Goal: Task Accomplishment & Management: Use online tool/utility

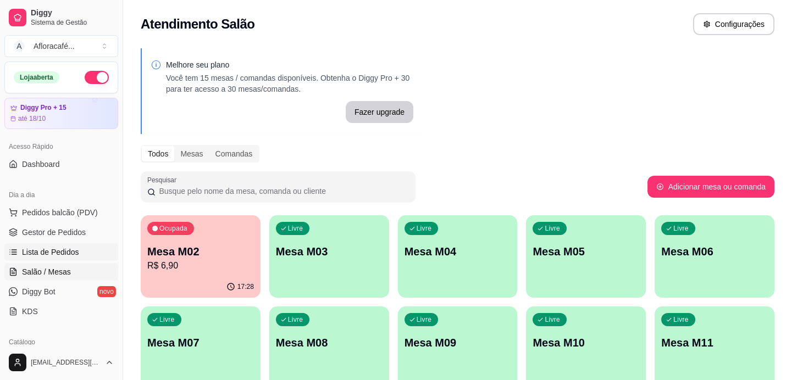
drag, startPoint x: 77, startPoint y: 249, endPoint x: 152, endPoint y: 99, distance: 167.6
click at [77, 249] on link "Lista de Pedidos" at bounding box center [61, 252] width 114 height 18
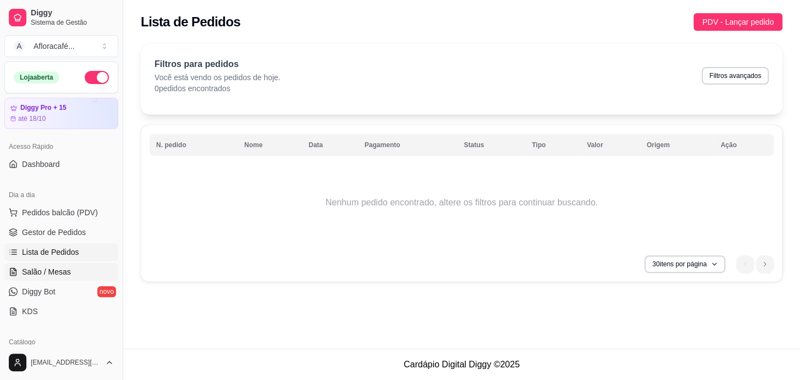
click at [71, 267] on link "Salão / Mesas" at bounding box center [61, 272] width 114 height 18
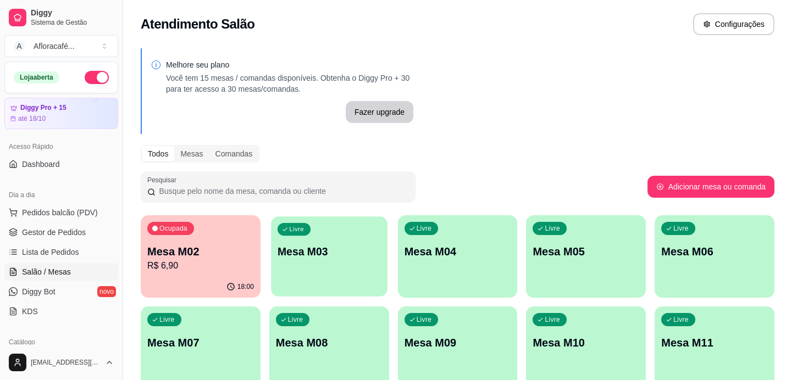
click at [318, 261] on div "Livre Mesa M03" at bounding box center [329, 250] width 116 height 67
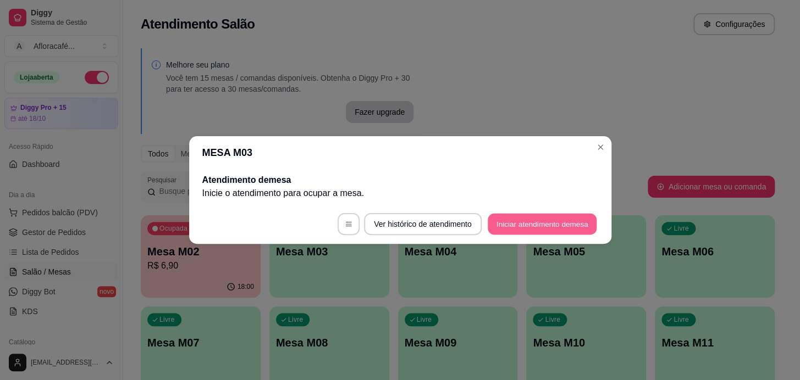
click at [506, 219] on button "Iniciar atendimento de mesa" at bounding box center [542, 224] width 109 height 21
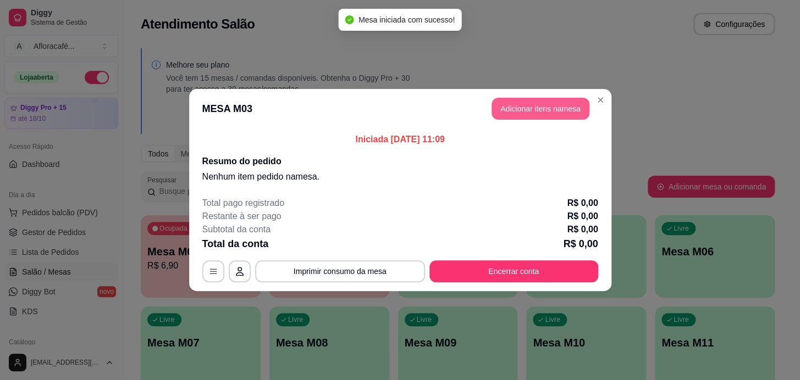
click at [532, 120] on header "MESA M03 Adicionar itens na mesa" at bounding box center [400, 109] width 422 height 40
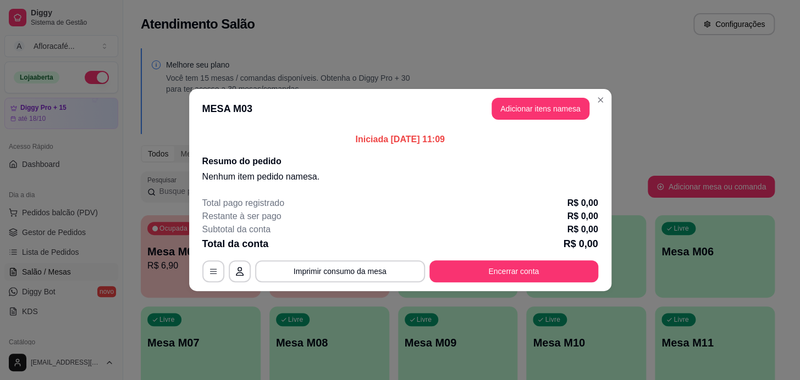
click at [530, 119] on header "MESA M03 Adicionar itens na mesa" at bounding box center [400, 109] width 422 height 40
click at [563, 99] on button "Adicionar itens na mesa" at bounding box center [540, 109] width 98 height 22
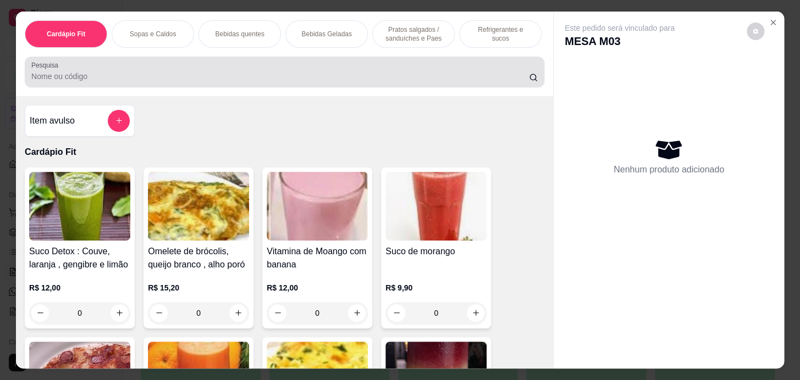
click at [282, 75] on input "Pesquisa" at bounding box center [279, 76] width 497 height 11
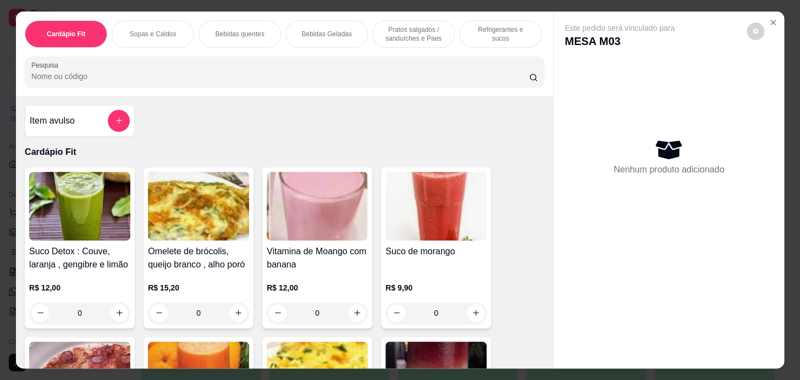
drag, startPoint x: 407, startPoint y: 32, endPoint x: 383, endPoint y: 77, distance: 51.1
click at [407, 35] on p "Pratos salgados / sanduíches e Paes" at bounding box center [413, 34] width 64 height 18
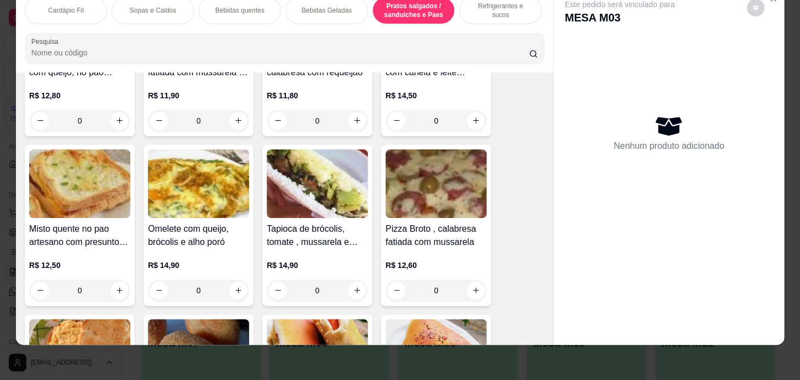
scroll to position [4699, 0]
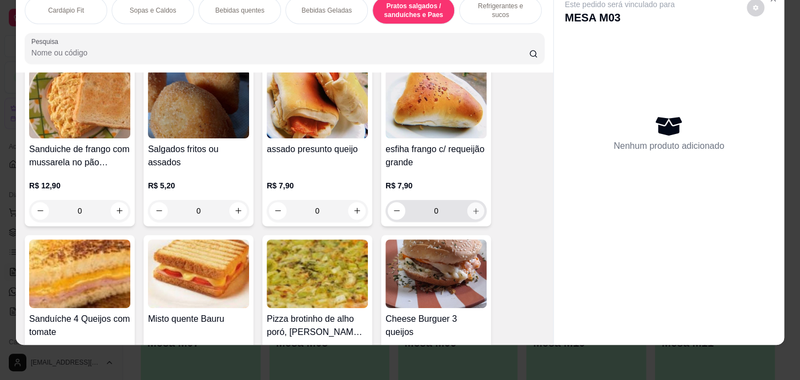
click at [472, 207] on icon "increase-product-quantity" at bounding box center [476, 211] width 8 height 8
type input "1"
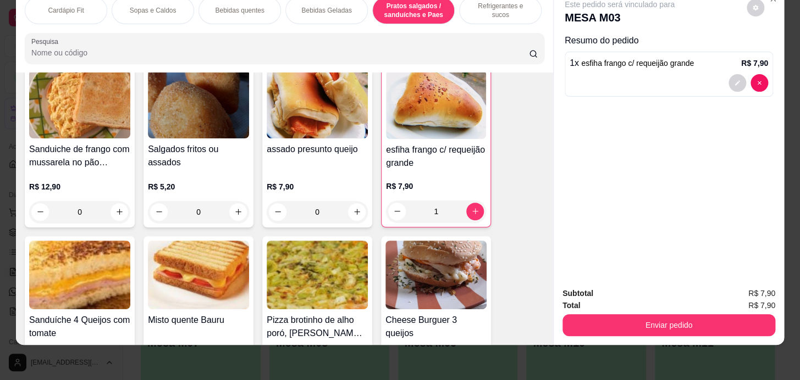
click at [230, 8] on div "Bebidas quentes" at bounding box center [239, 10] width 82 height 27
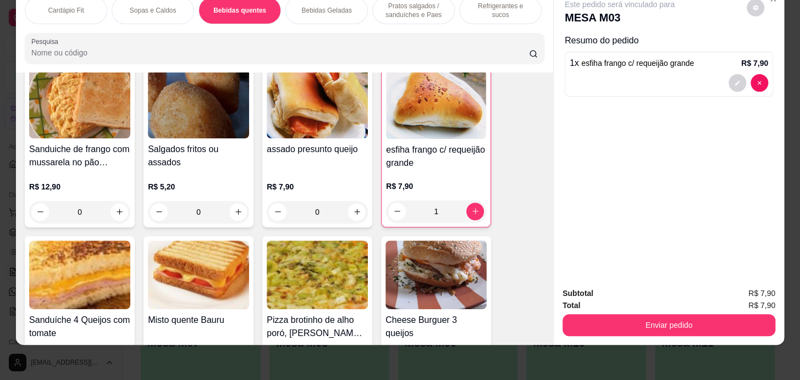
scroll to position [942, 0]
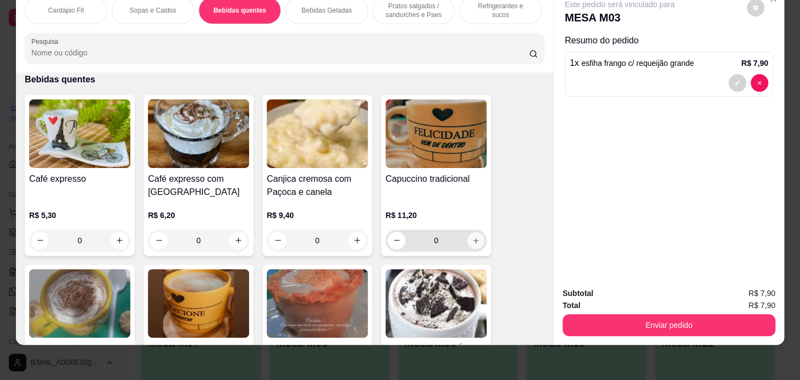
click at [472, 238] on icon "increase-product-quantity" at bounding box center [476, 240] width 8 height 8
type input "1"
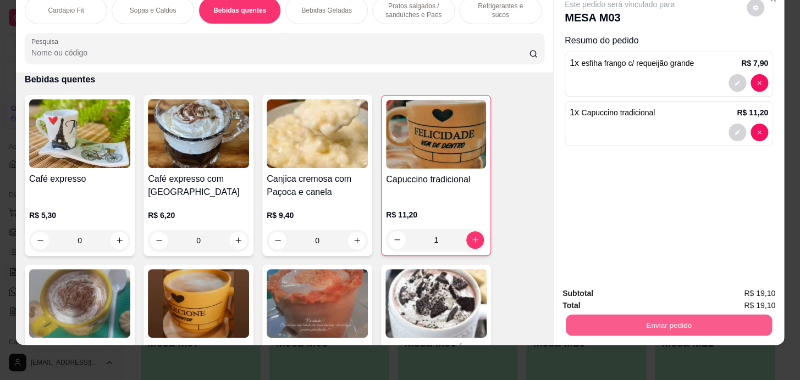
click at [610, 319] on button "Enviar pedido" at bounding box center [669, 325] width 206 height 21
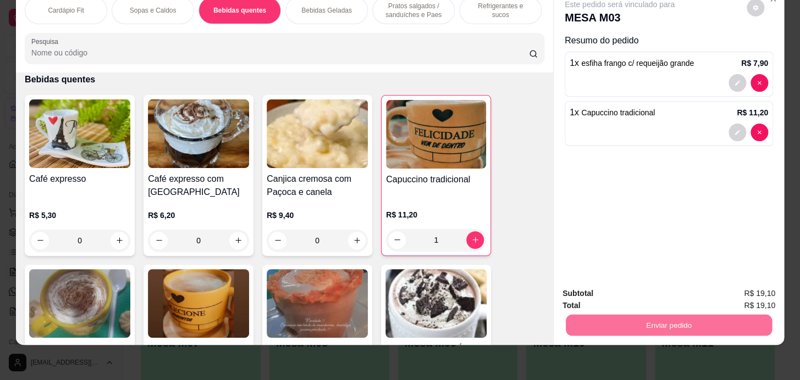
click at [697, 286] on button "Registrar cliente" at bounding box center [673, 290] width 70 height 20
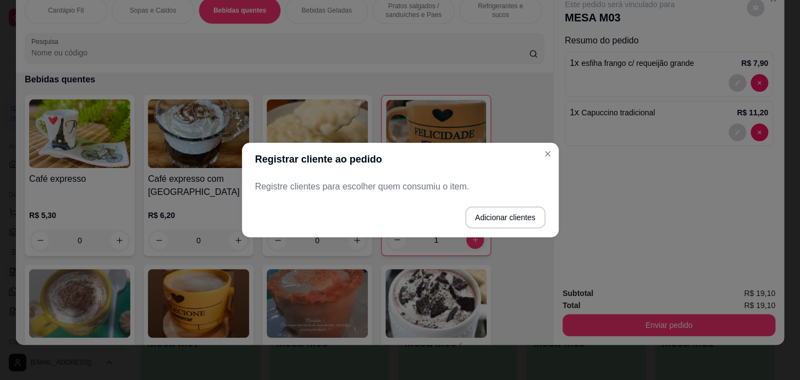
click at [513, 232] on div "Registrar cliente ao pedido Registre clientes para escolher quem consumiu o ite…" at bounding box center [400, 190] width 800 height 380
drag, startPoint x: 522, startPoint y: 200, endPoint x: 521, endPoint y: 205, distance: 5.6
click at [522, 201] on footer "Adicionar clientes" at bounding box center [400, 218] width 317 height 40
click at [517, 209] on button "Adicionar clientes" at bounding box center [505, 218] width 80 height 22
click at [511, 187] on input "Nome do cliente" at bounding box center [399, 191] width 277 height 11
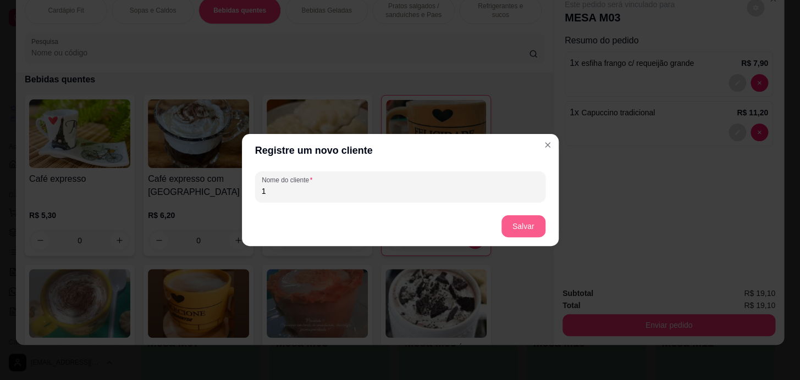
type input "1"
click at [552, 222] on footer "Salvar" at bounding box center [400, 227] width 317 height 40
click at [531, 231] on button "Salvar" at bounding box center [523, 226] width 43 height 21
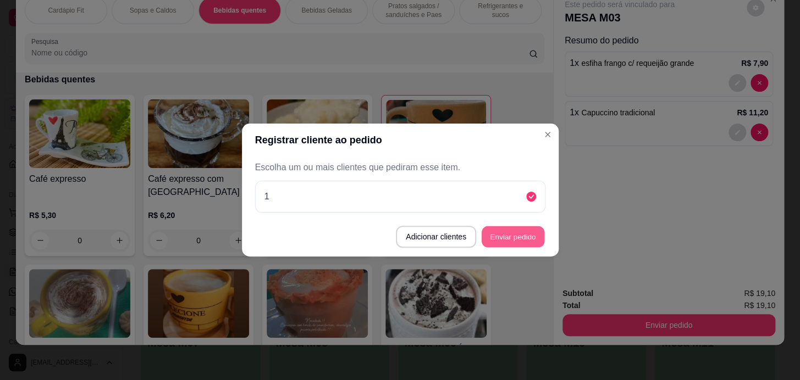
click at [533, 241] on button "Enviar pedido" at bounding box center [512, 236] width 63 height 21
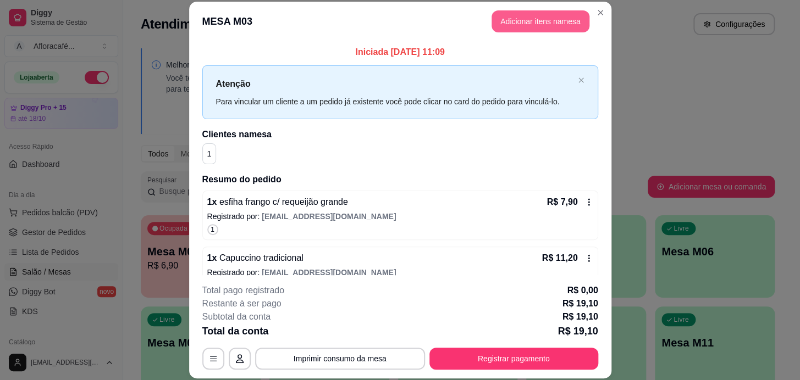
click at [550, 32] on header "MESA M03 Adicionar itens na mesa" at bounding box center [400, 22] width 422 height 40
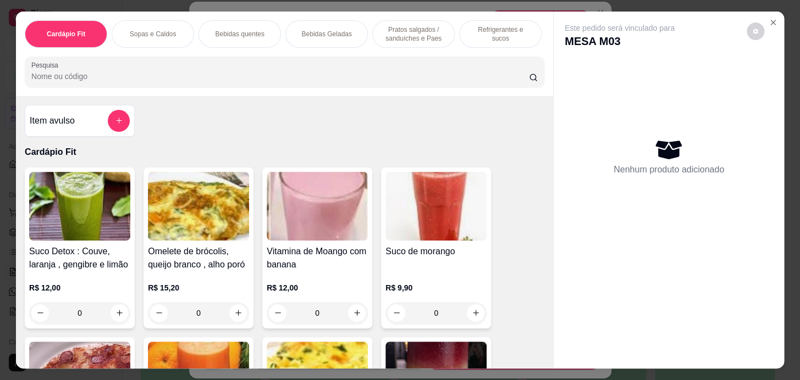
click at [470, 54] on div "Cardápio Fit Sopas e Caldos Bebidas quentes Bebidas Geladas Pratos salgados / s…" at bounding box center [284, 54] width 537 height 85
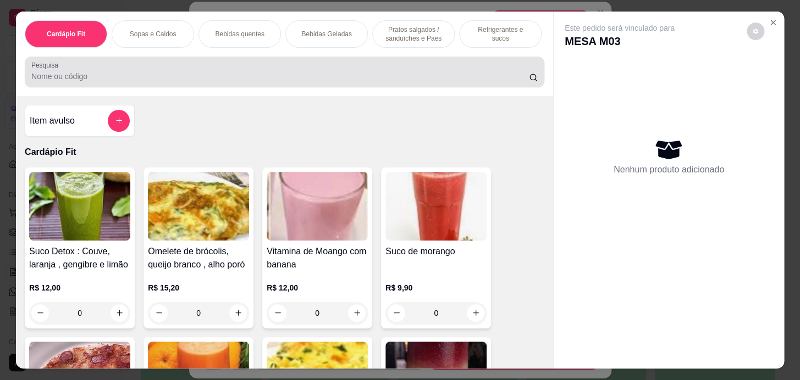
click at [468, 81] on input "Pesquisa" at bounding box center [279, 76] width 497 height 11
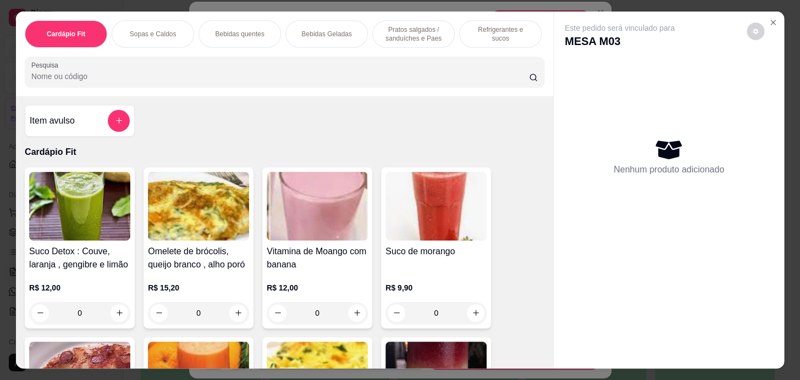
click at [419, 36] on p "Pratos salgados / sanduíches e Paes" at bounding box center [413, 34] width 64 height 18
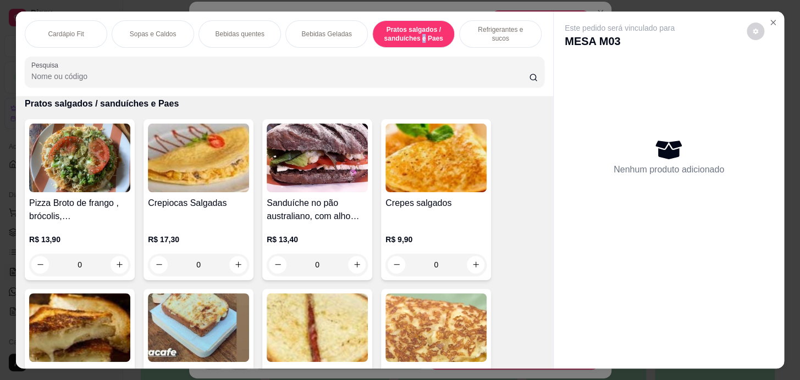
scroll to position [27, 0]
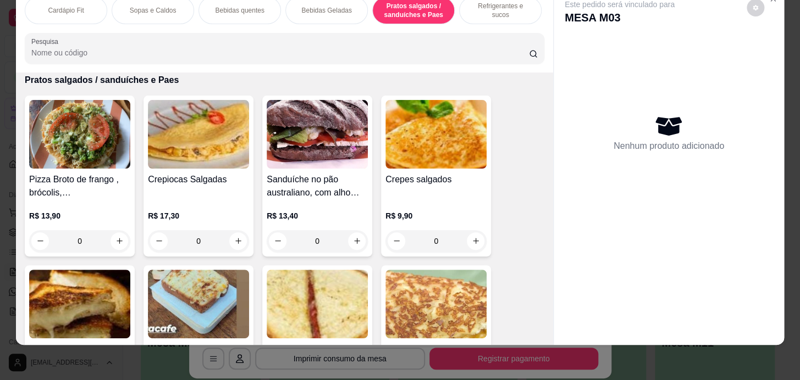
click at [484, 11] on div "Refrigerantes e sucos" at bounding box center [500, 10] width 82 height 27
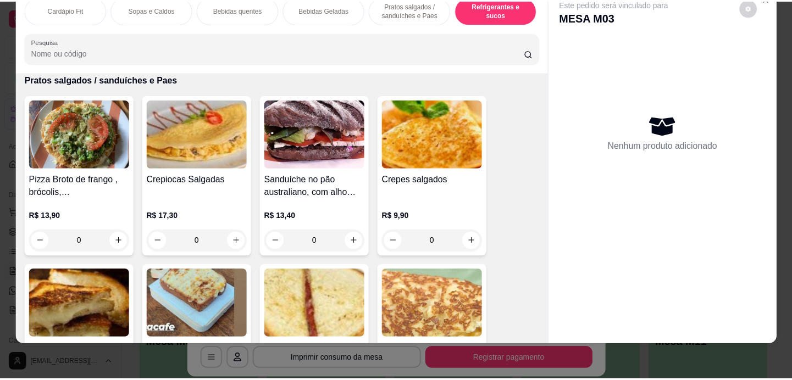
scroll to position [5371, 0]
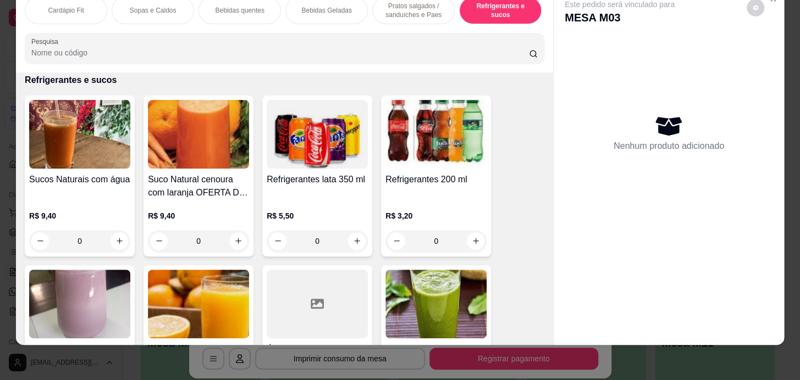
click at [120, 235] on div "0" at bounding box center [79, 241] width 101 height 22
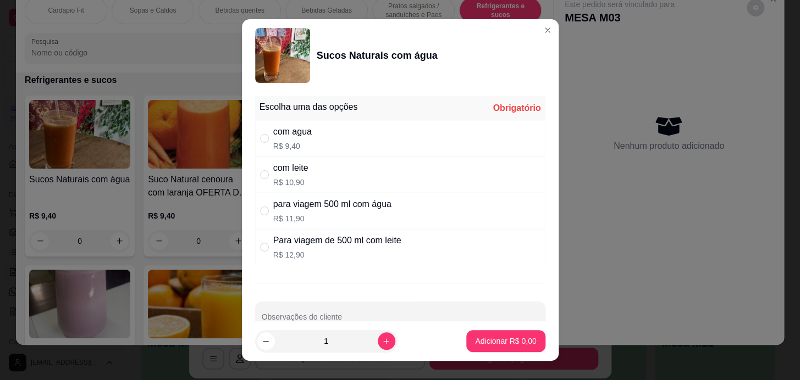
drag, startPoint x: 339, startPoint y: 126, endPoint x: 337, endPoint y: 139, distance: 12.7
click at [340, 128] on div "com agua R$ 9,40" at bounding box center [400, 138] width 290 height 36
radio input "true"
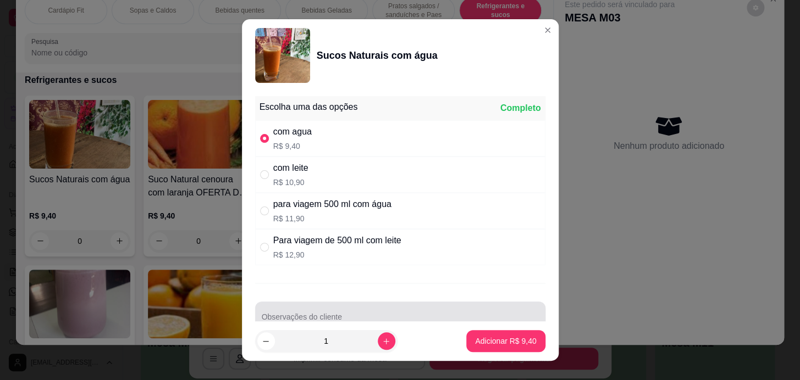
drag, startPoint x: 501, startPoint y: 323, endPoint x: 497, endPoint y: 341, distance: 18.5
click at [497, 341] on footer "1 Adicionar R$ 9,40" at bounding box center [400, 342] width 317 height 40
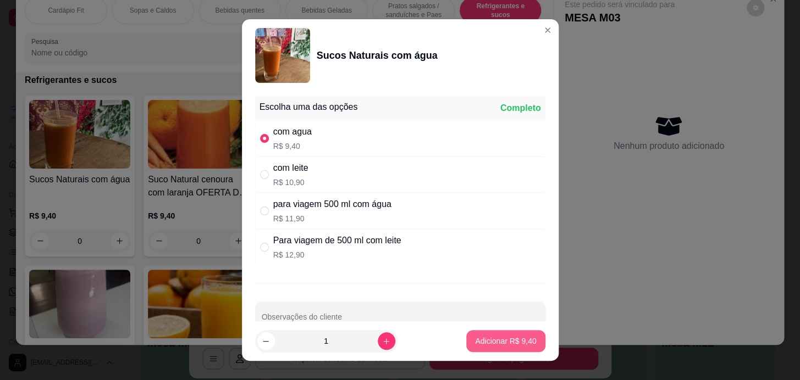
click at [498, 346] on p "Adicionar R$ 9,40" at bounding box center [505, 341] width 61 height 11
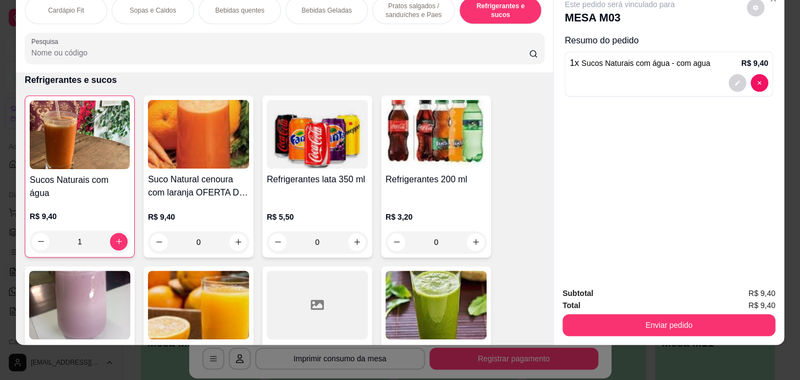
type input "1"
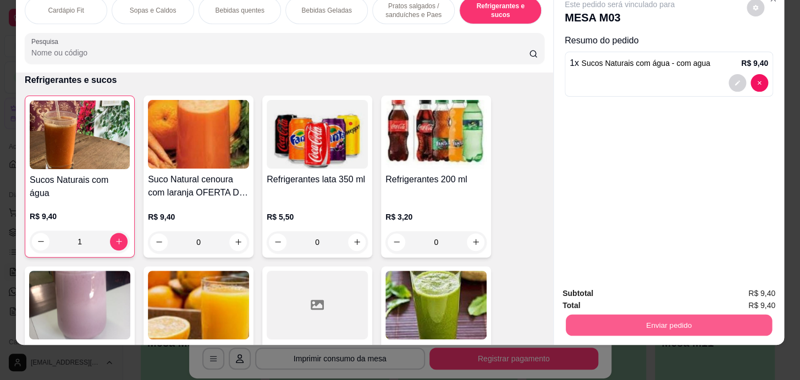
click at [683, 316] on button "Enviar pedido" at bounding box center [669, 325] width 206 height 21
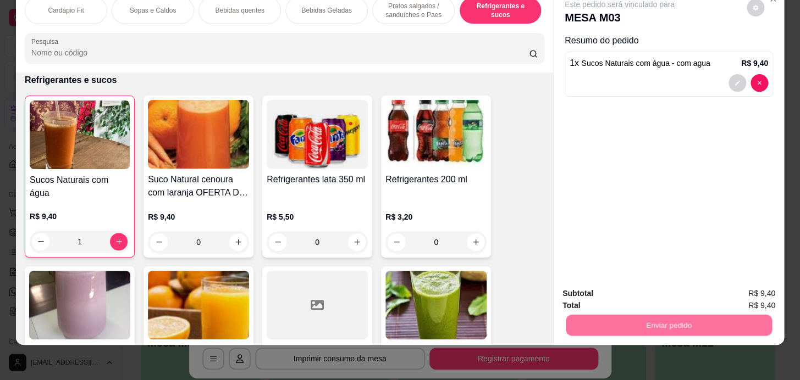
click at [662, 296] on button "Registrar cliente" at bounding box center [672, 290] width 73 height 21
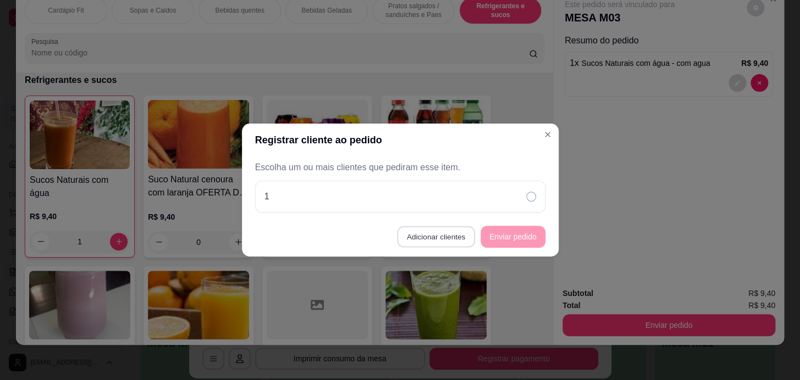
click at [440, 230] on button "Adicionar clientes" at bounding box center [435, 236] width 77 height 21
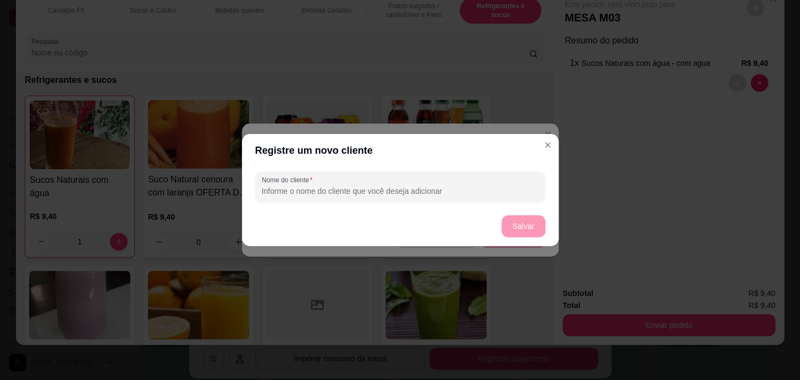
click at [447, 207] on footer "Salvar" at bounding box center [400, 227] width 317 height 40
click at [458, 196] on input "Nome do cliente" at bounding box center [400, 191] width 277 height 11
type input "2"
click at [514, 226] on button "Salvar" at bounding box center [523, 226] width 44 height 22
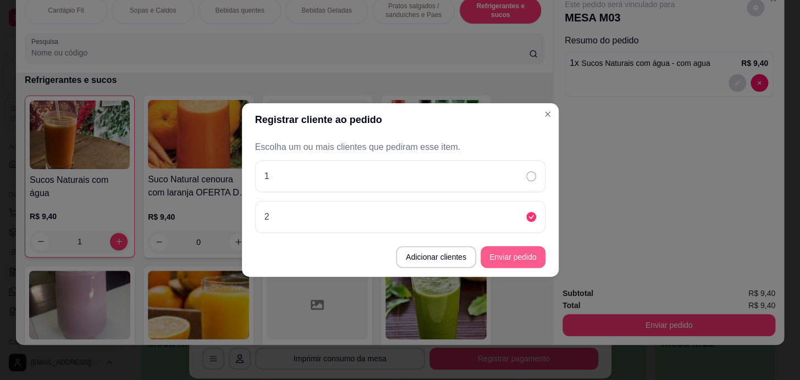
click at [511, 258] on button "Enviar pedido" at bounding box center [512, 257] width 65 height 22
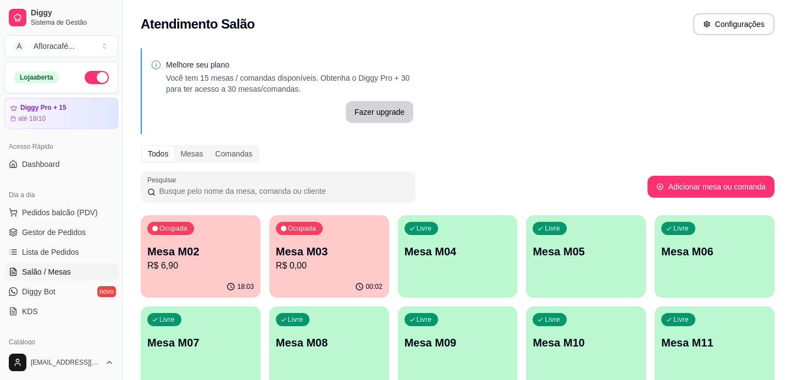
scroll to position [150, 0]
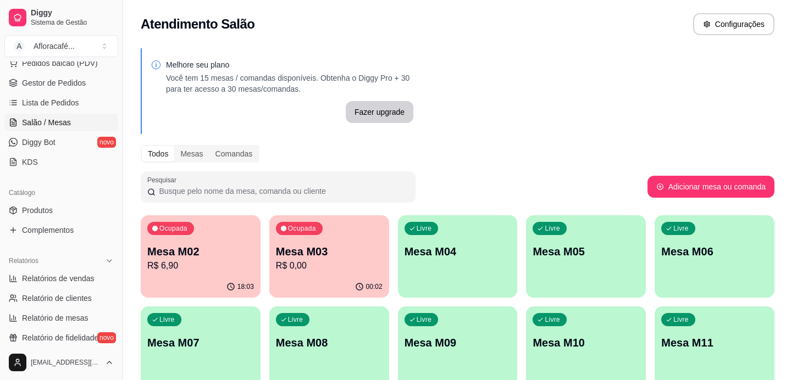
click at [74, 192] on div "Catálogo" at bounding box center [61, 193] width 114 height 18
click at [71, 208] on link "Produtos" at bounding box center [61, 211] width 114 height 18
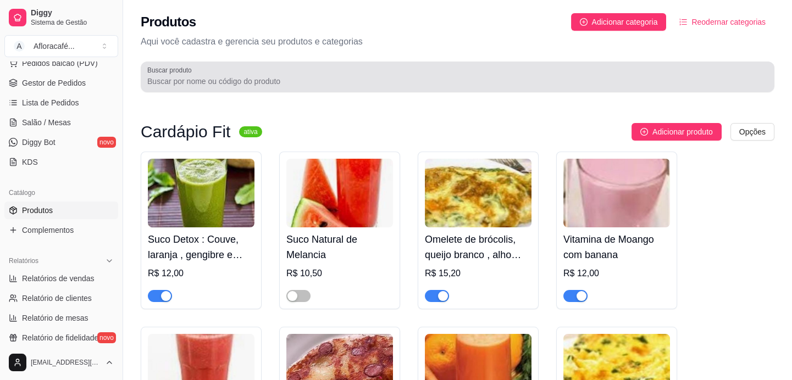
click at [248, 85] on input "Buscar produto" at bounding box center [457, 81] width 621 height 11
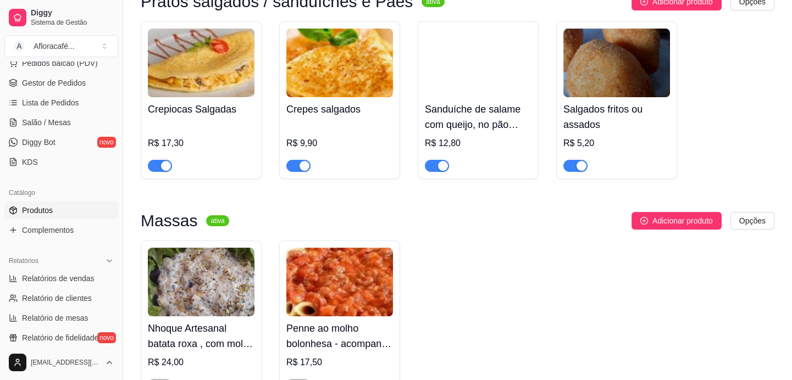
scroll to position [400, 0]
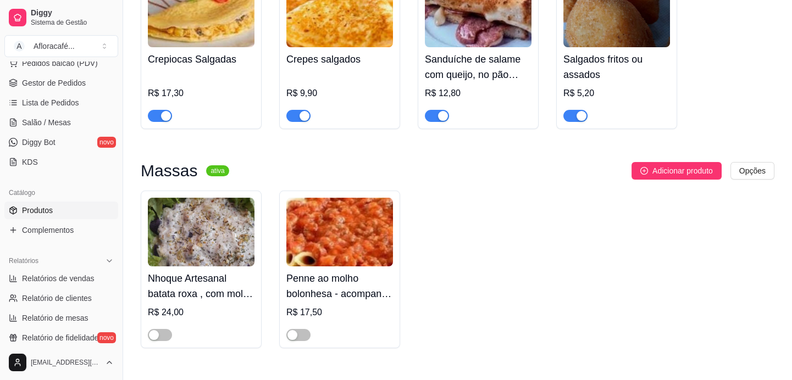
type input "sal"
click at [583, 119] on div "button" at bounding box center [582, 116] width 10 height 10
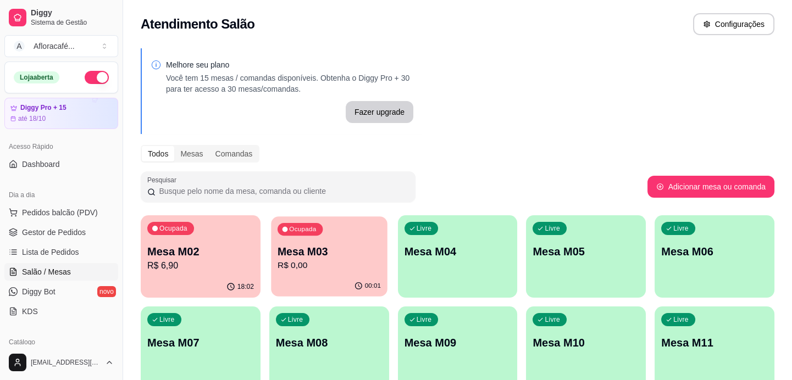
click at [329, 237] on div "Ocupada Mesa M03 R$ 0,00" at bounding box center [329, 246] width 116 height 59
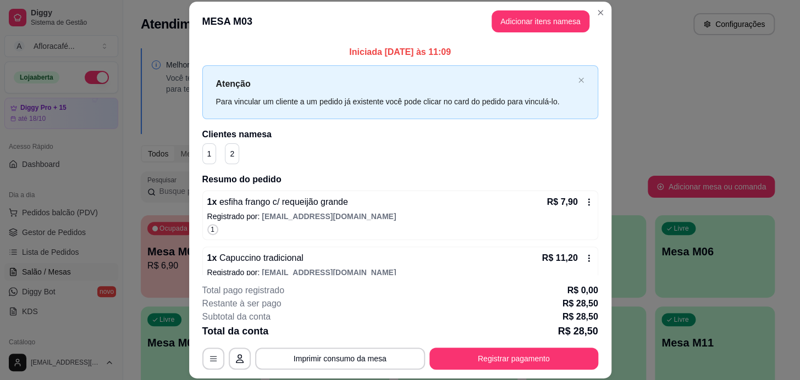
scroll to position [81, 0]
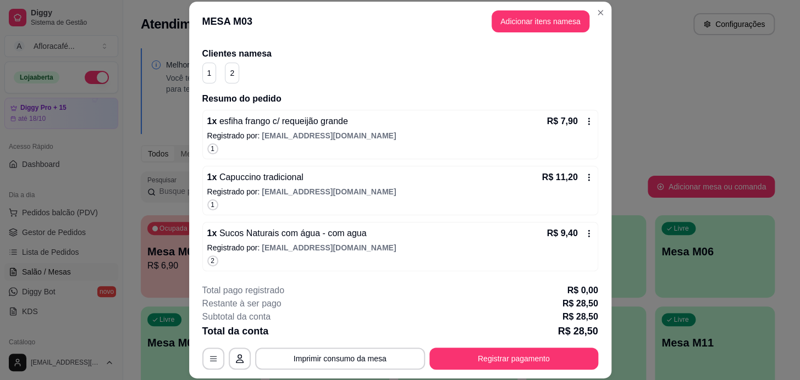
drag, startPoint x: 573, startPoint y: 337, endPoint x: 572, endPoint y: 344, distance: 7.2
click at [574, 337] on p "R$ 28,50" at bounding box center [577, 331] width 40 height 15
click at [571, 355] on button "Registrar pagamento" at bounding box center [513, 358] width 164 height 21
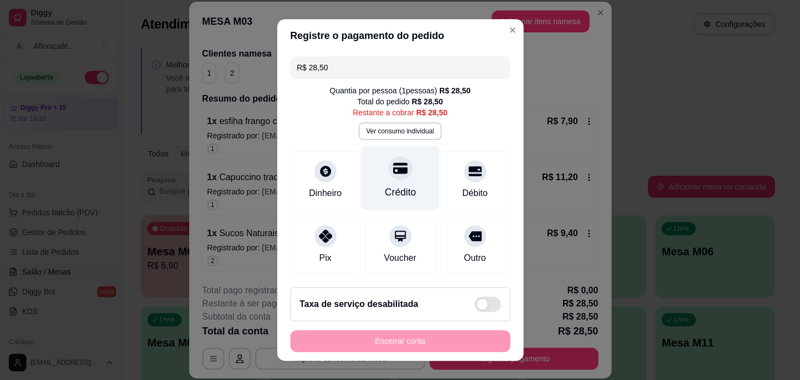
click at [392, 186] on div "Crédito" at bounding box center [399, 192] width 31 height 14
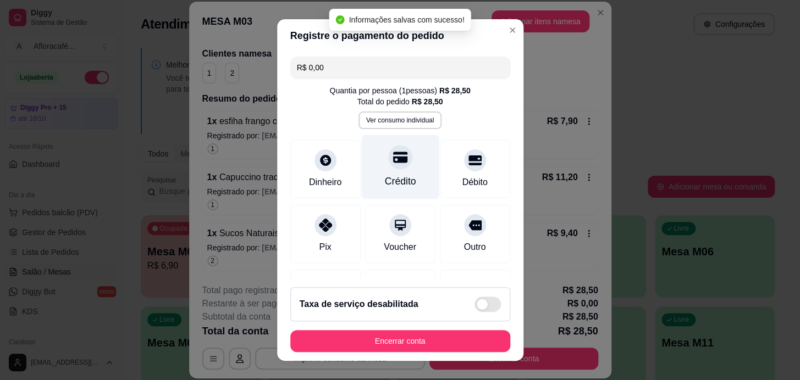
type input "R$ 0,00"
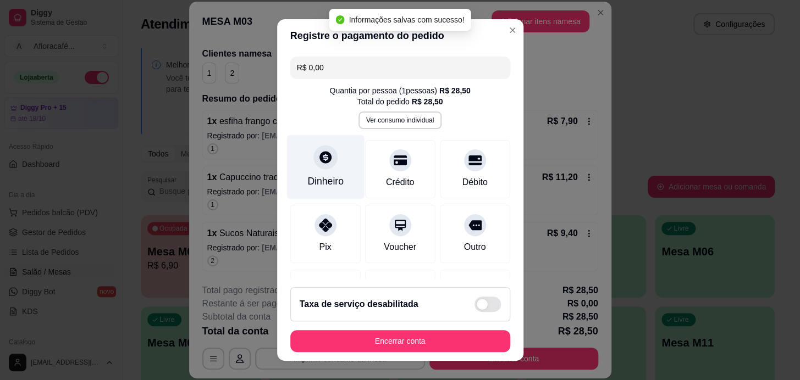
click at [324, 167] on div at bounding box center [325, 157] width 24 height 24
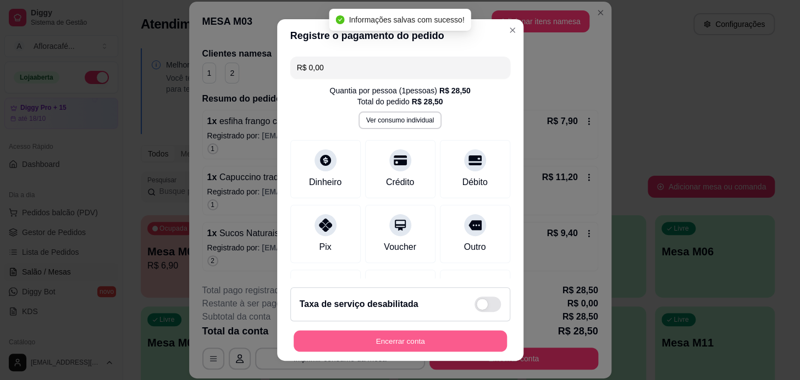
click at [427, 343] on button "Encerrar conta" at bounding box center [400, 341] width 213 height 21
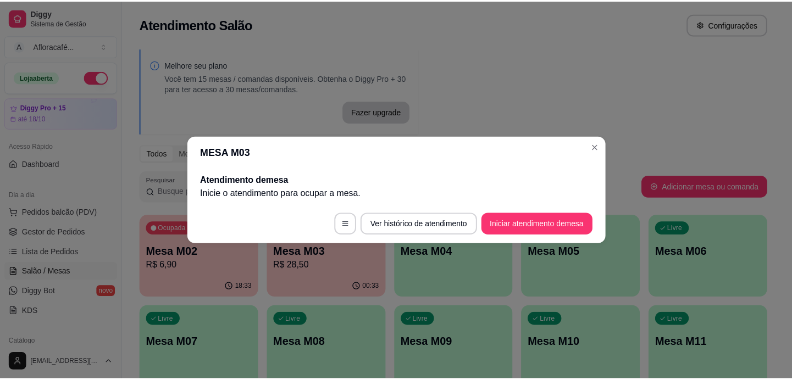
scroll to position [0, 0]
